Goal: Task Accomplishment & Management: Use online tool/utility

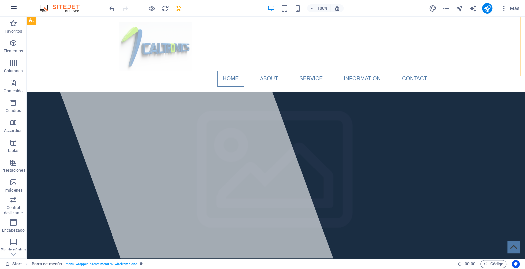
click at [12, 9] on icon "button" at bounding box center [14, 8] width 8 height 8
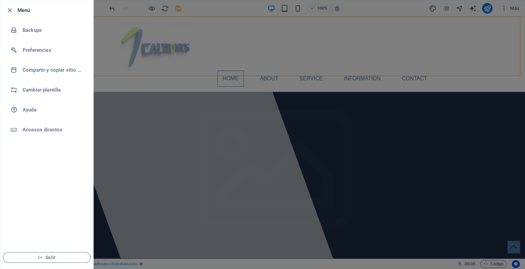
click at [505, 28] on div at bounding box center [262, 134] width 525 height 269
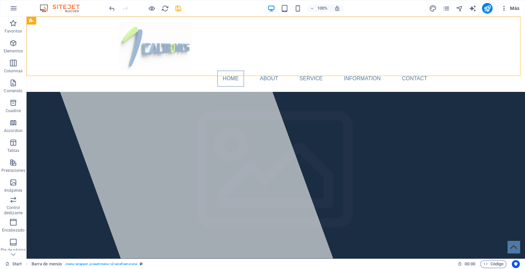
click at [513, 8] on span "Más" at bounding box center [509, 8] width 19 height 7
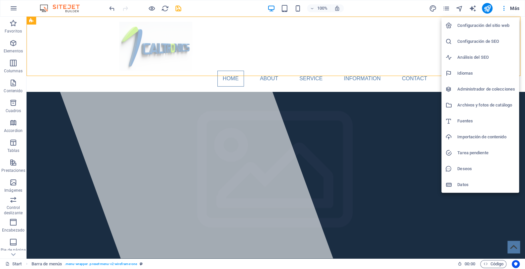
click at [178, 7] on div at bounding box center [262, 134] width 525 height 269
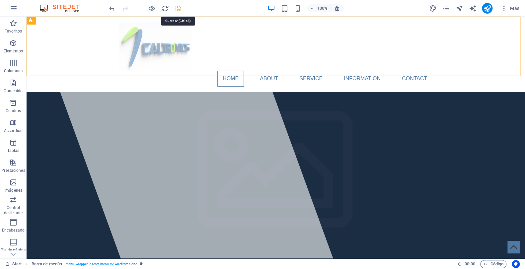
click at [179, 7] on icon "save" at bounding box center [179, 9] width 8 height 8
checkbox input "false"
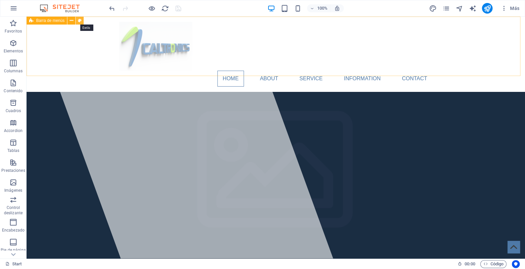
click at [79, 21] on icon at bounding box center [80, 20] width 4 height 7
select select "rem"
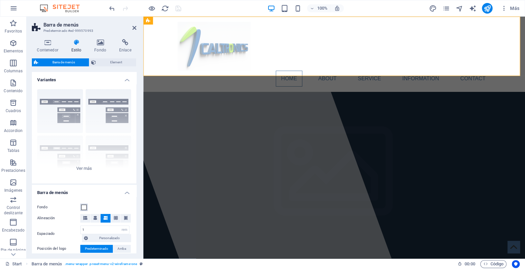
click at [83, 205] on span at bounding box center [83, 207] width 5 height 5
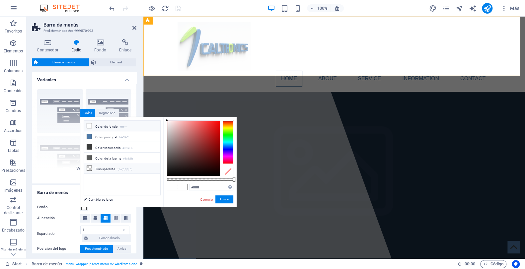
click at [107, 167] on li "Transparente rgba(0,0,0,.0)" at bounding box center [122, 168] width 76 height 11
type input "rgba(0, 0, 0, 0.021)"
click at [168, 178] on div at bounding box center [169, 179] width 3 height 5
click at [227, 198] on button "Aplicar" at bounding box center [224, 199] width 18 height 8
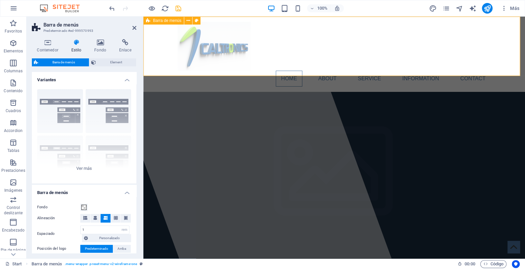
click at [165, 46] on div "Home About Service Information Contact Menu" at bounding box center [334, 54] width 382 height 75
click at [162, 40] on div "Home About Service Information Contact Menu" at bounding box center [334, 54] width 382 height 75
click at [177, 6] on icon "save" at bounding box center [179, 9] width 8 height 8
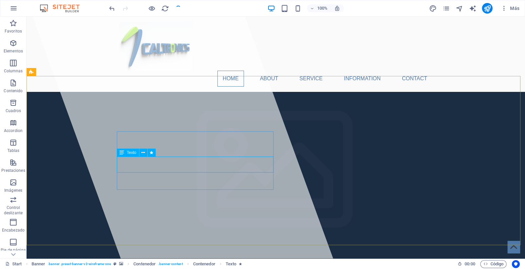
click at [128, 152] on span "Texto" at bounding box center [132, 153] width 10 height 4
click at [122, 152] on icon at bounding box center [121, 153] width 5 height 8
click at [143, 152] on icon at bounding box center [143, 152] width 4 height 7
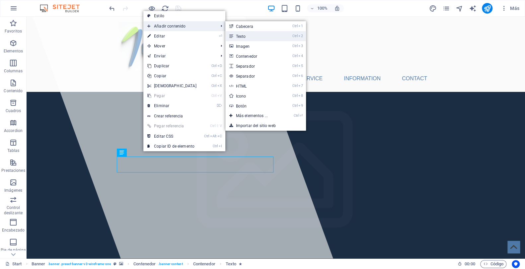
click at [243, 36] on link "Ctrl 2 Texto" at bounding box center [253, 36] width 56 height 10
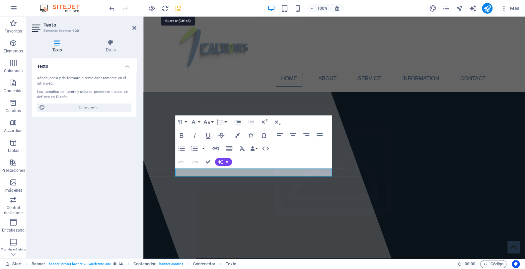
click at [178, 7] on icon "save" at bounding box center [179, 9] width 8 height 8
checkbox input "false"
